Goal: Check status: Check status

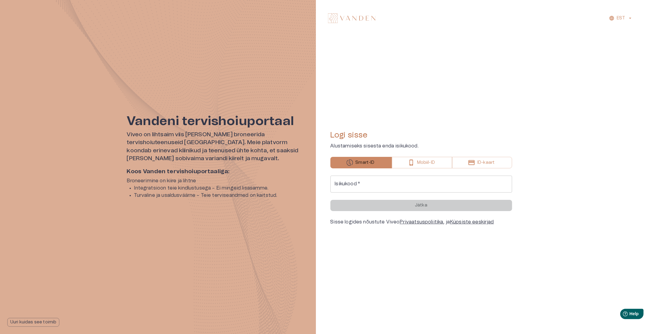
click at [390, 186] on input "Isikukood   *" at bounding box center [421, 184] width 182 height 17
type input "**********"
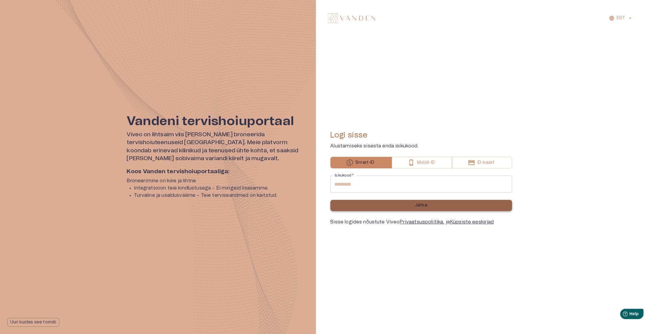
click at [390, 206] on button "Jätka" at bounding box center [421, 205] width 182 height 11
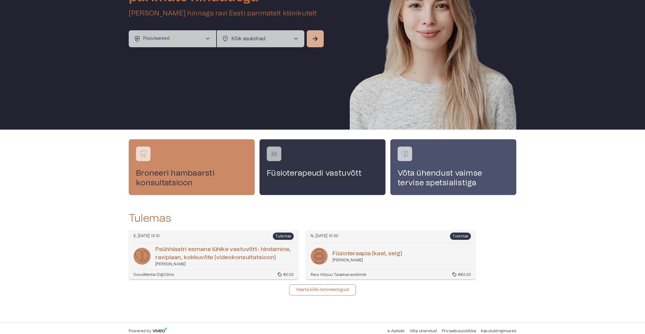
scroll to position [70, 0]
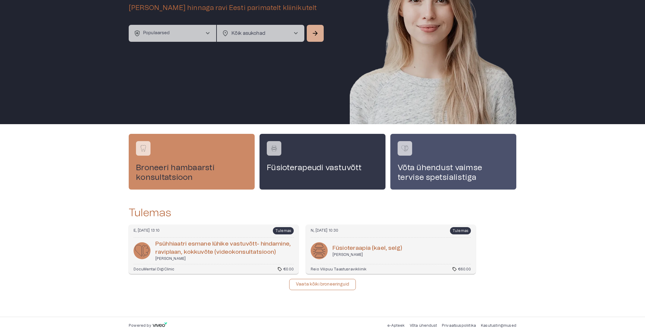
click at [331, 286] on p "Vaata kõiki broneeringuid" at bounding box center [322, 284] width 53 height 6
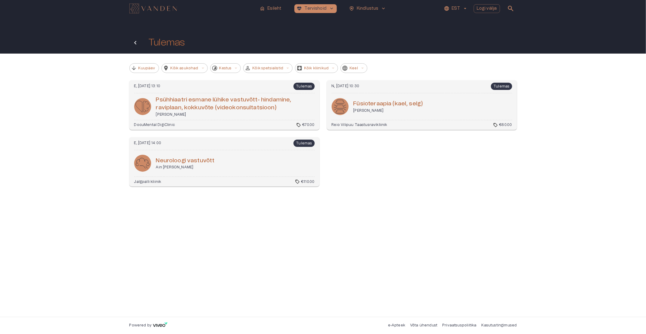
click at [136, 40] on icon "Tagasi" at bounding box center [135, 42] width 7 height 7
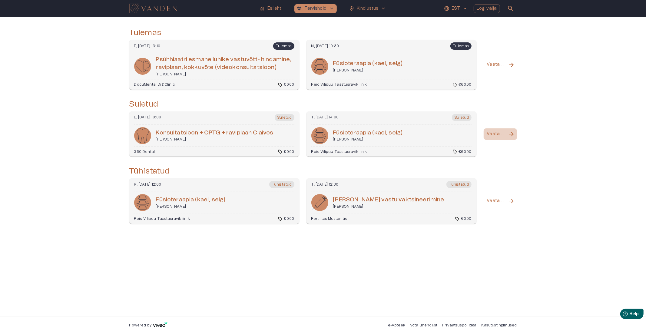
click at [502, 133] on p "Vaata kõiki" at bounding box center [496, 134] width 19 height 6
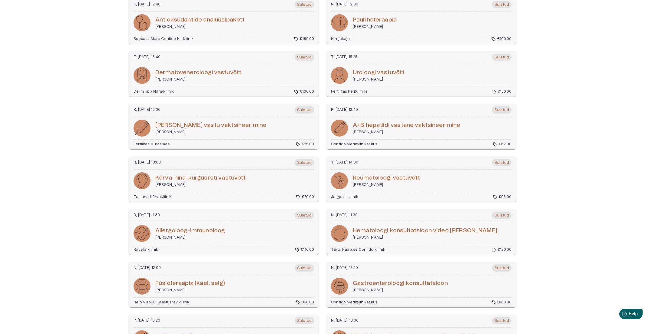
scroll to position [302, 0]
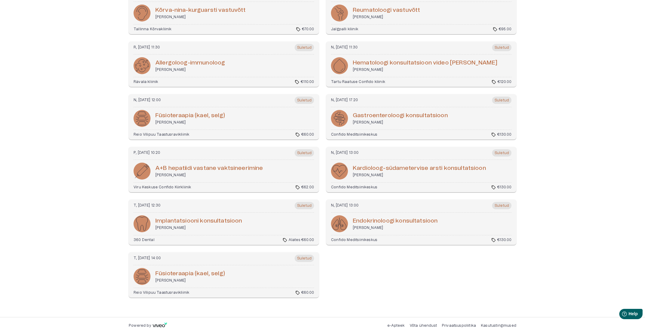
click at [252, 219] on div "Im­plan­tat­siooni kon­sul­tat­sioon Karin Kuslapuu" at bounding box center [223, 223] width 180 height 17
